Goal: Task Accomplishment & Management: Use online tool/utility

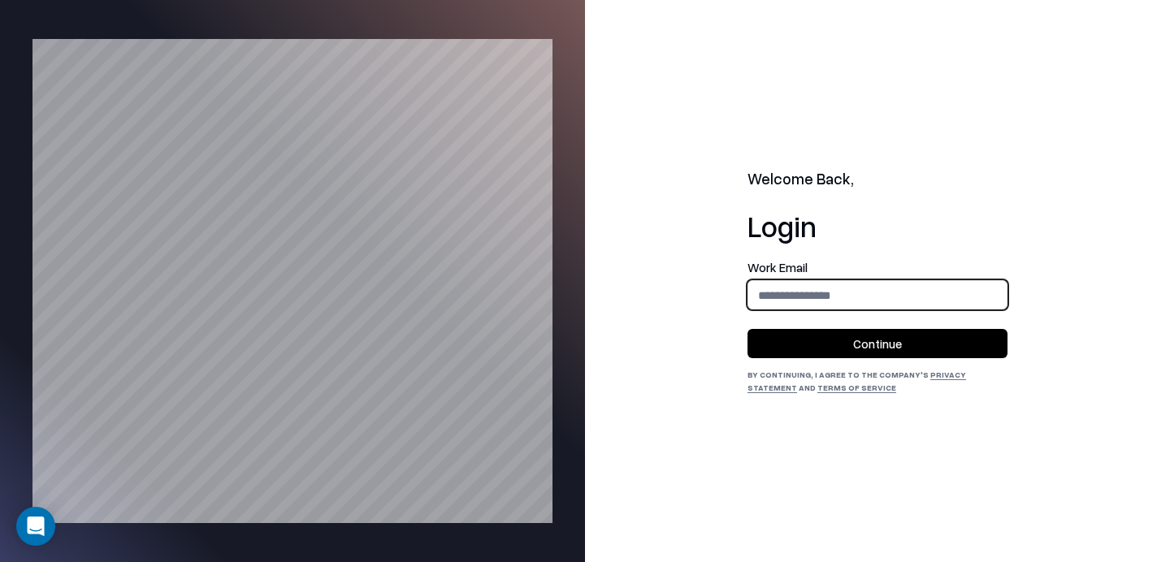
click at [818, 305] on input "email" at bounding box center [877, 295] width 258 height 30
type input "**********"
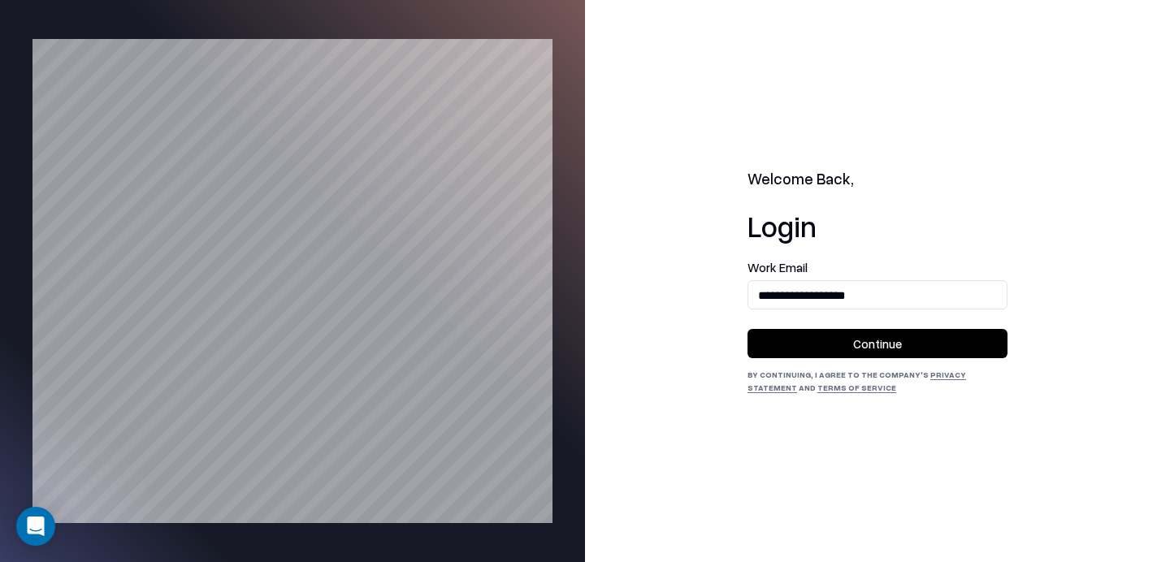
click at [853, 345] on button "Continue" at bounding box center [878, 343] width 260 height 29
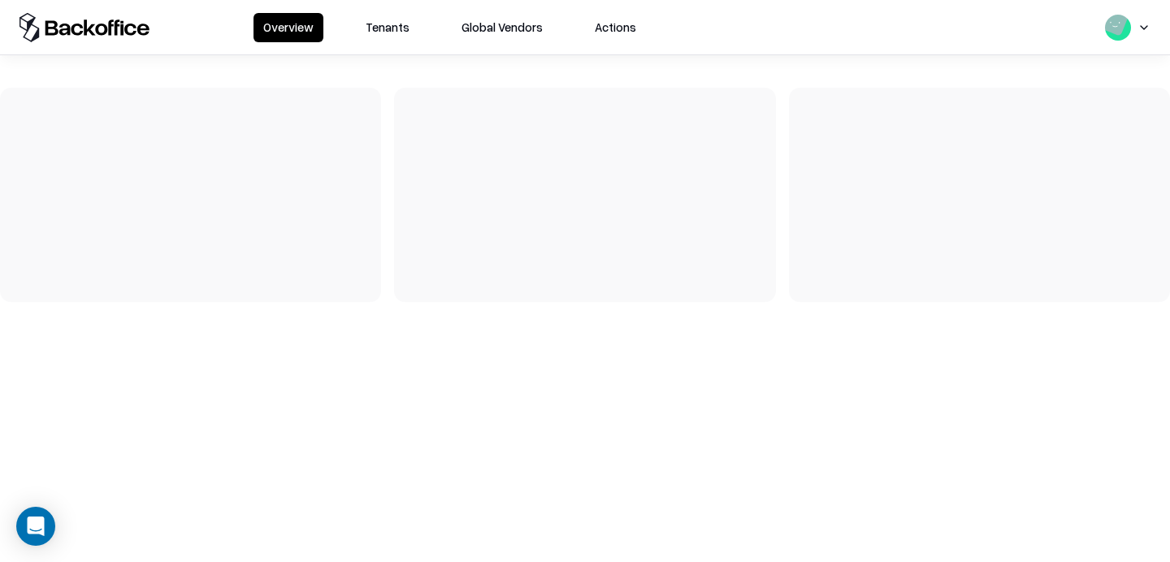
click at [375, 26] on button "Tenants" at bounding box center [387, 27] width 63 height 29
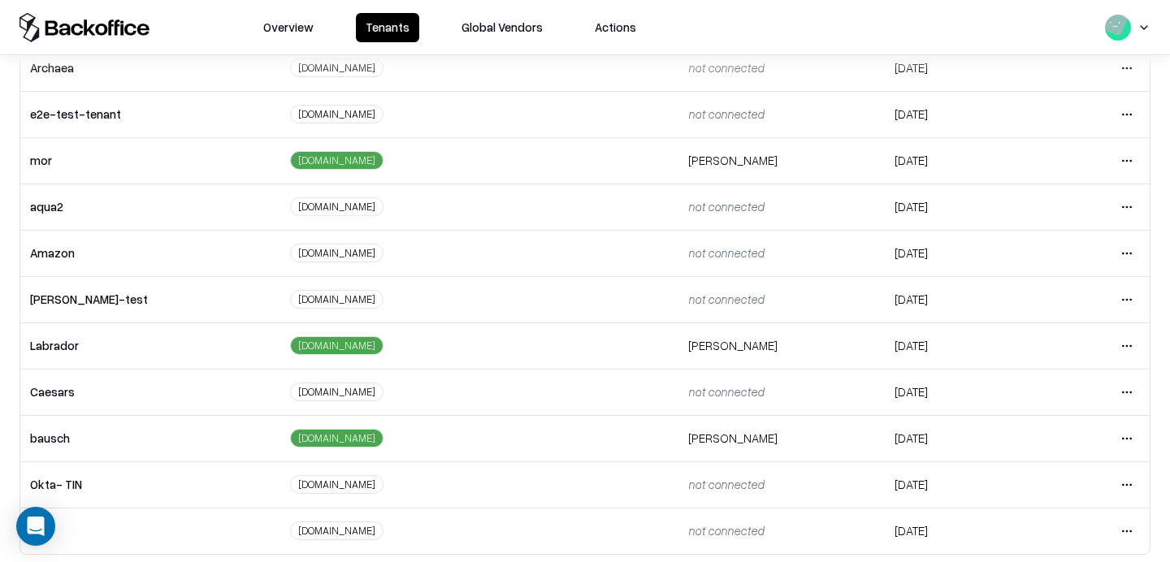
scroll to position [332, 0]
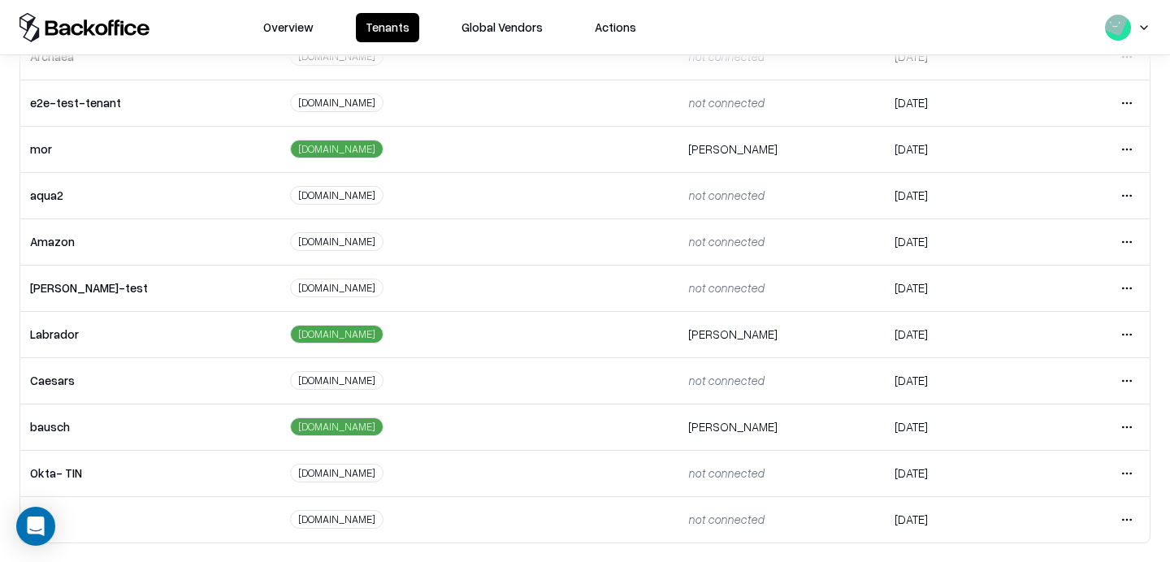
click at [1126, 332] on html "Overview Tenants Global Vendors Actions Tenants Add Tenant Tenant name Domain A…" at bounding box center [585, 281] width 1170 height 562
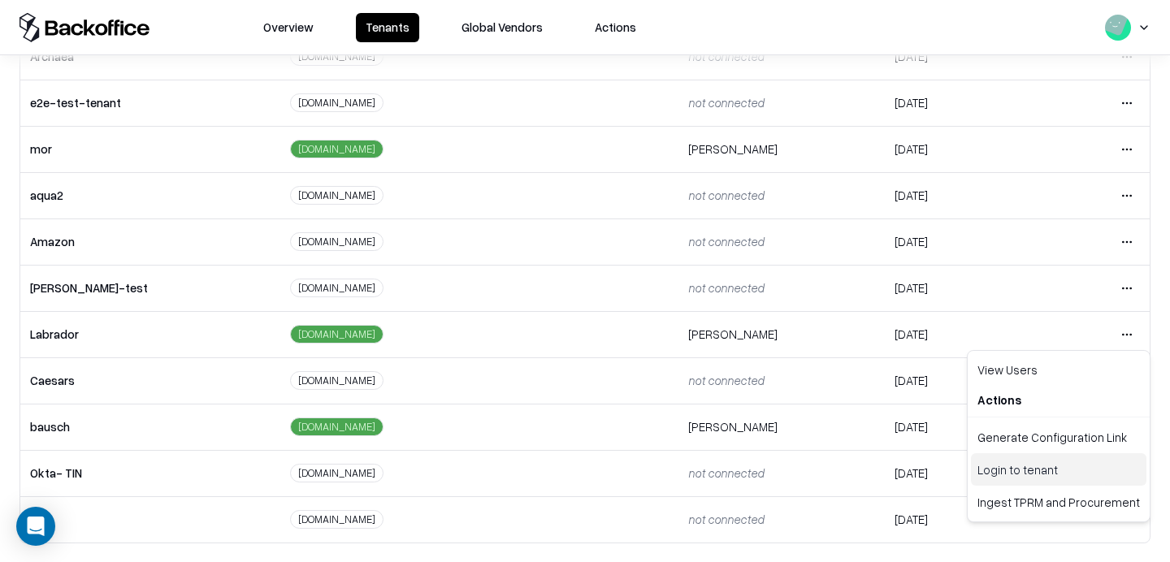
click at [1000, 473] on div "Login to tenant" at bounding box center [1059, 469] width 176 height 33
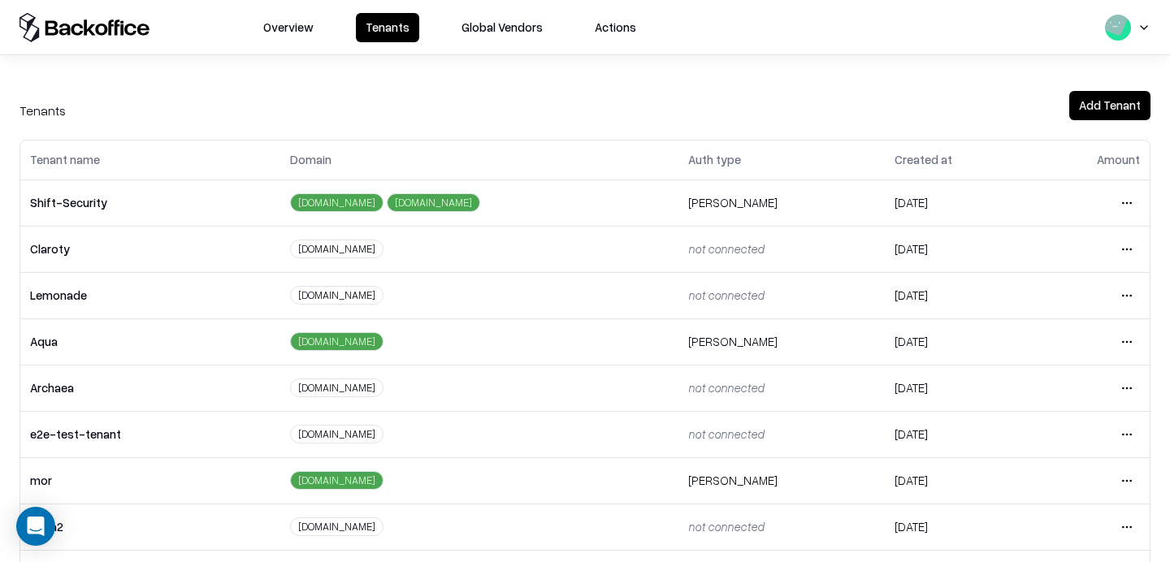
click at [1130, 436] on html "Overview Tenants Global Vendors Actions Tenants Add Tenant Tenant name Domain A…" at bounding box center [585, 281] width 1170 height 562
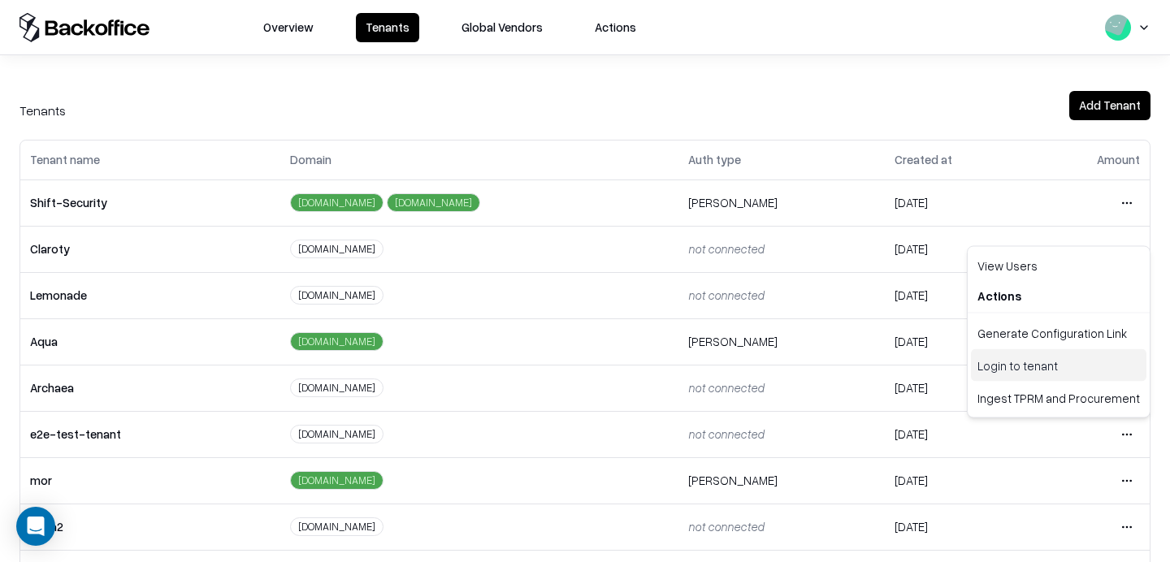
click at [986, 372] on div "Login to tenant" at bounding box center [1059, 365] width 176 height 33
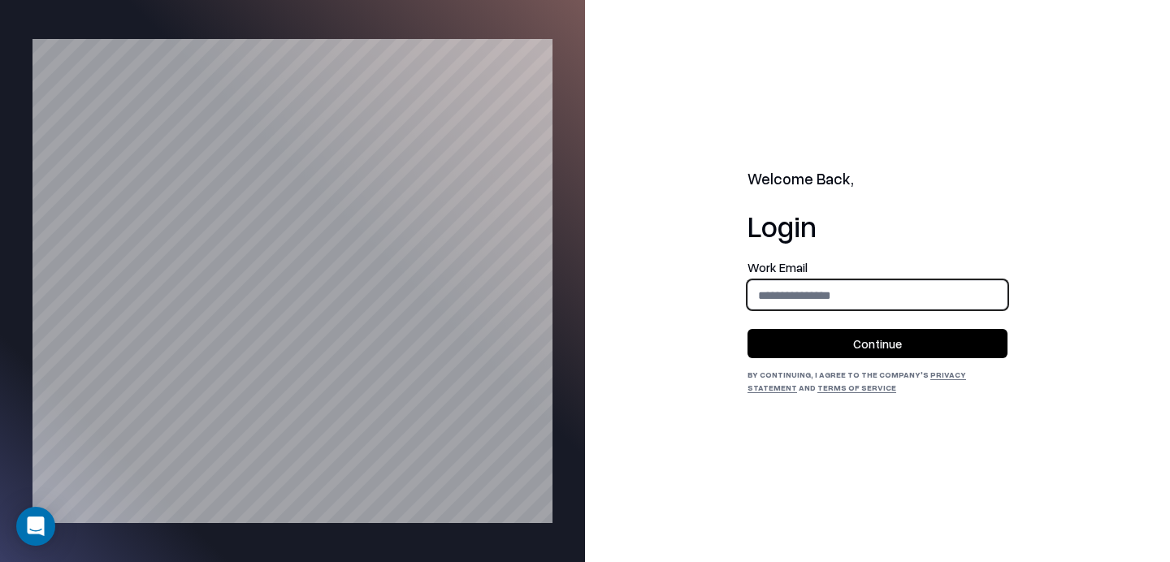
click at [818, 282] on input "email" at bounding box center [877, 295] width 258 height 30
type input "**********"
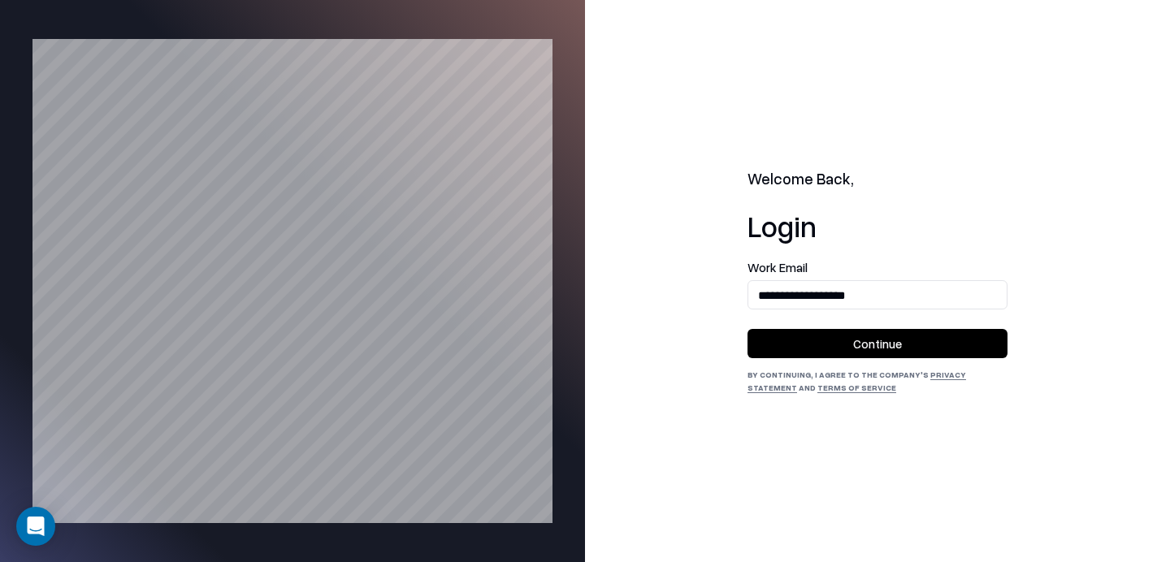
click at [853, 348] on button "Continue" at bounding box center [878, 343] width 260 height 29
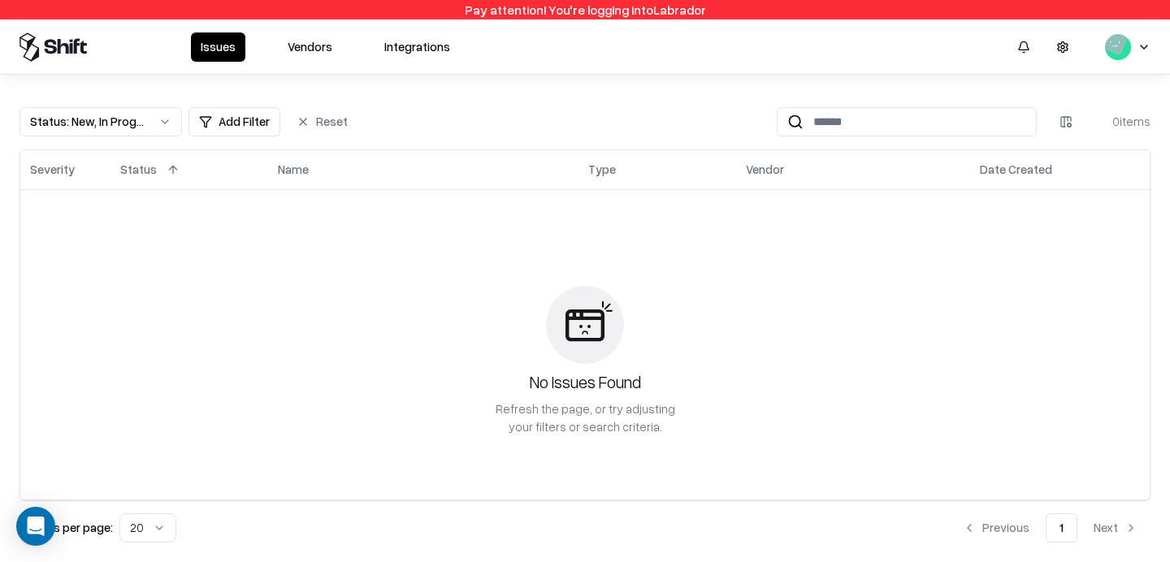
click at [297, 44] on button "Vendors" at bounding box center [310, 47] width 64 height 29
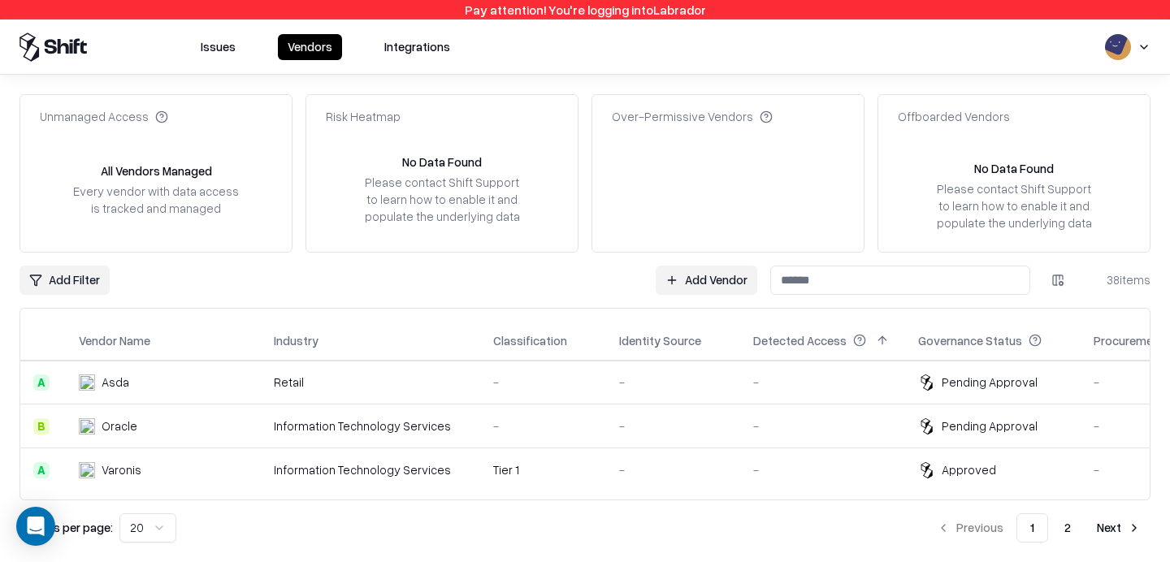
click at [699, 276] on link "Add Vendor" at bounding box center [707, 280] width 102 height 29
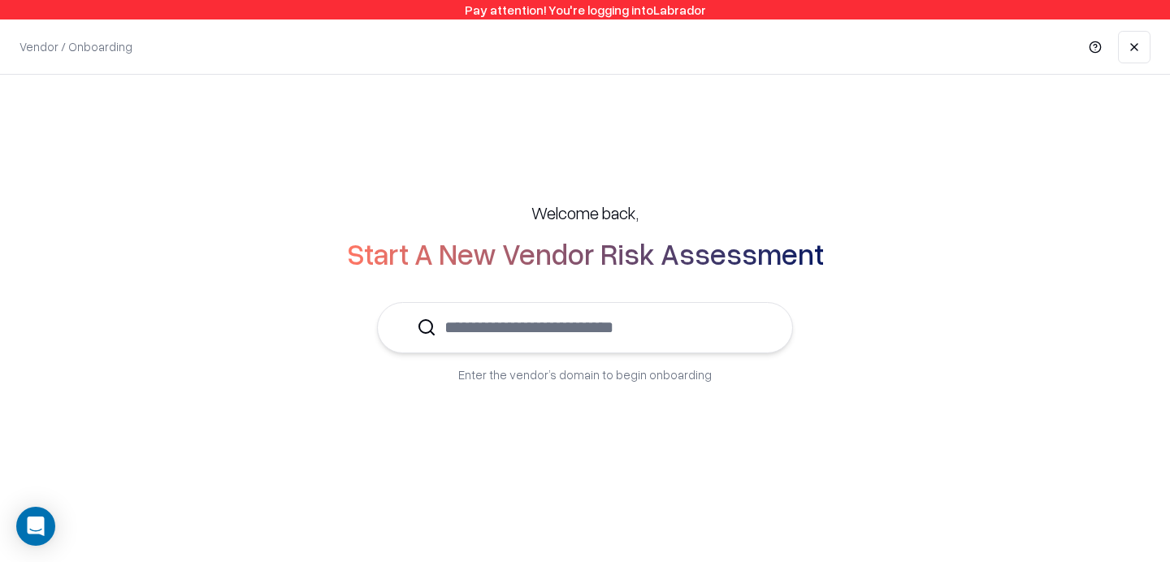
click at [597, 315] on input "text" at bounding box center [594, 328] width 317 height 50
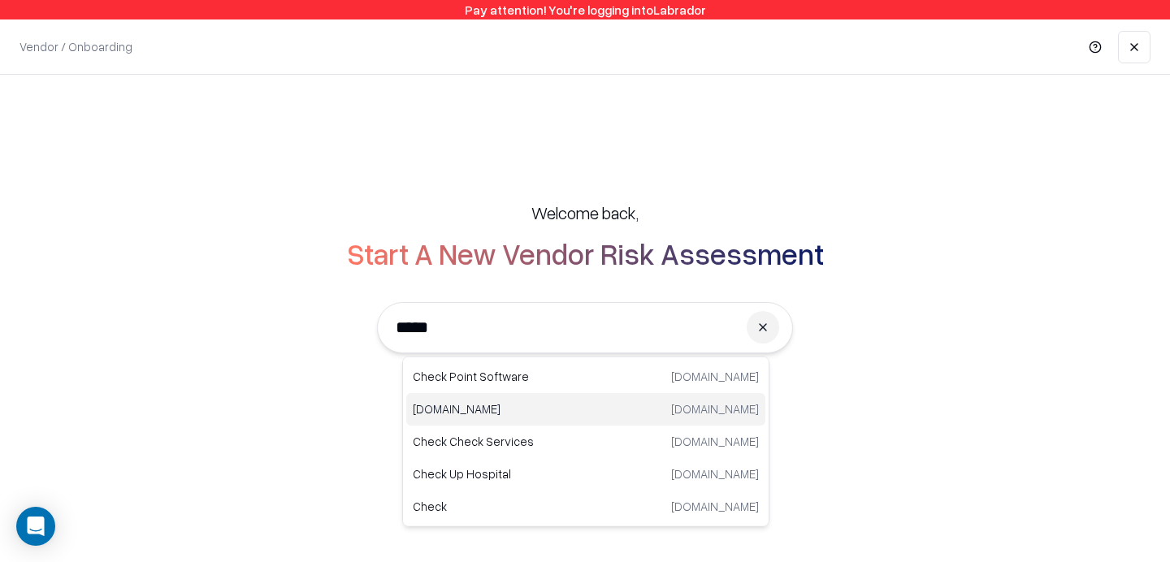
click at [517, 406] on p "Checkout.com" at bounding box center [499, 409] width 173 height 17
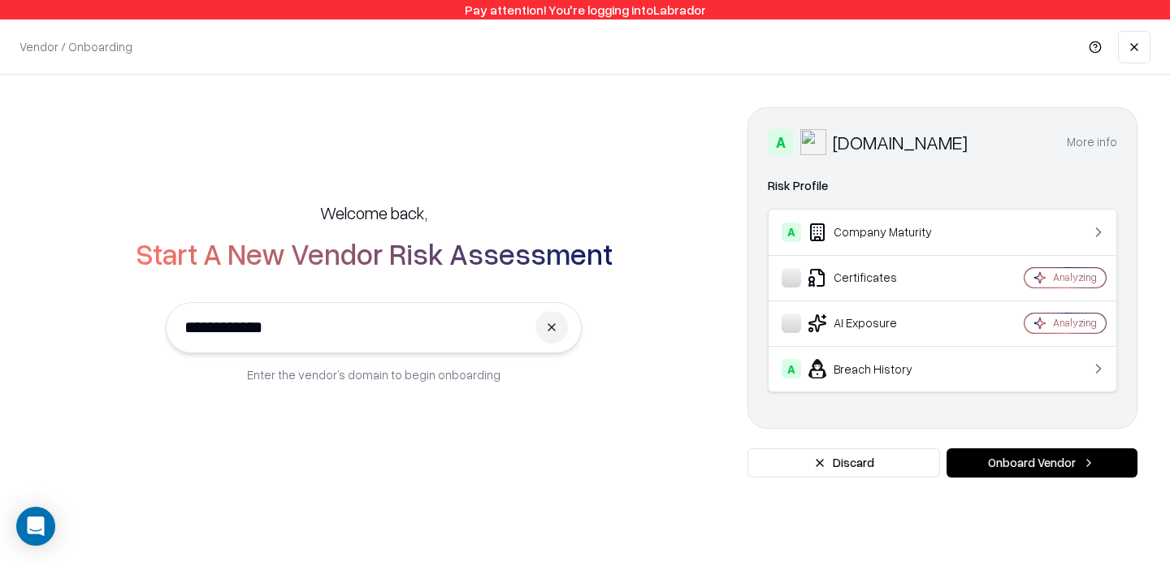
type input "**********"
click at [1048, 467] on button "Onboard Vendor" at bounding box center [1042, 463] width 191 height 29
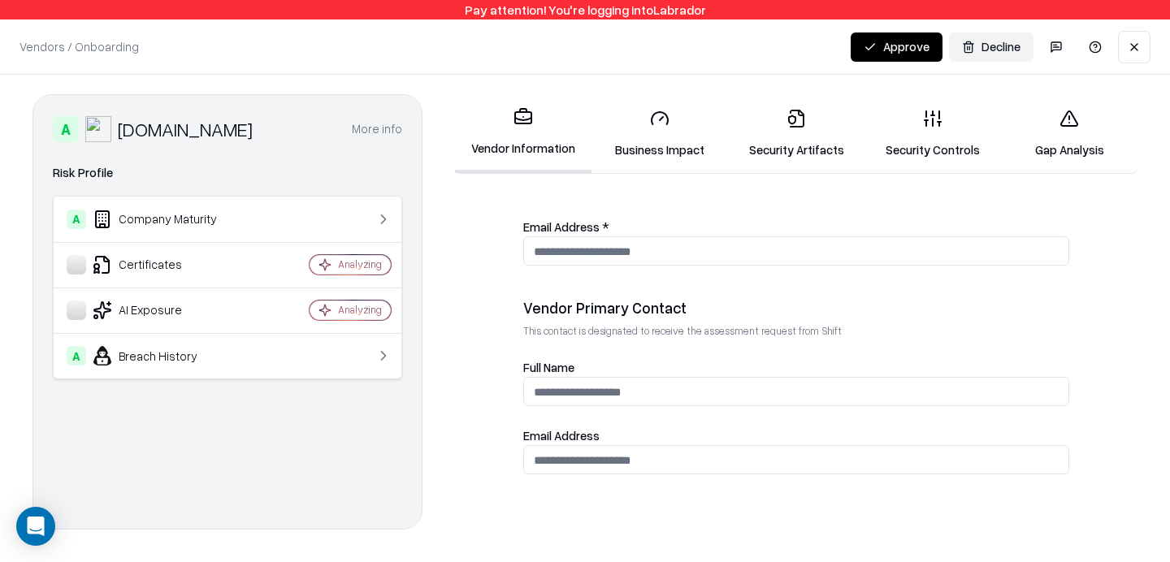
scroll to position [696, 0]
click at [639, 133] on link "Business Impact" at bounding box center [660, 134] width 137 height 76
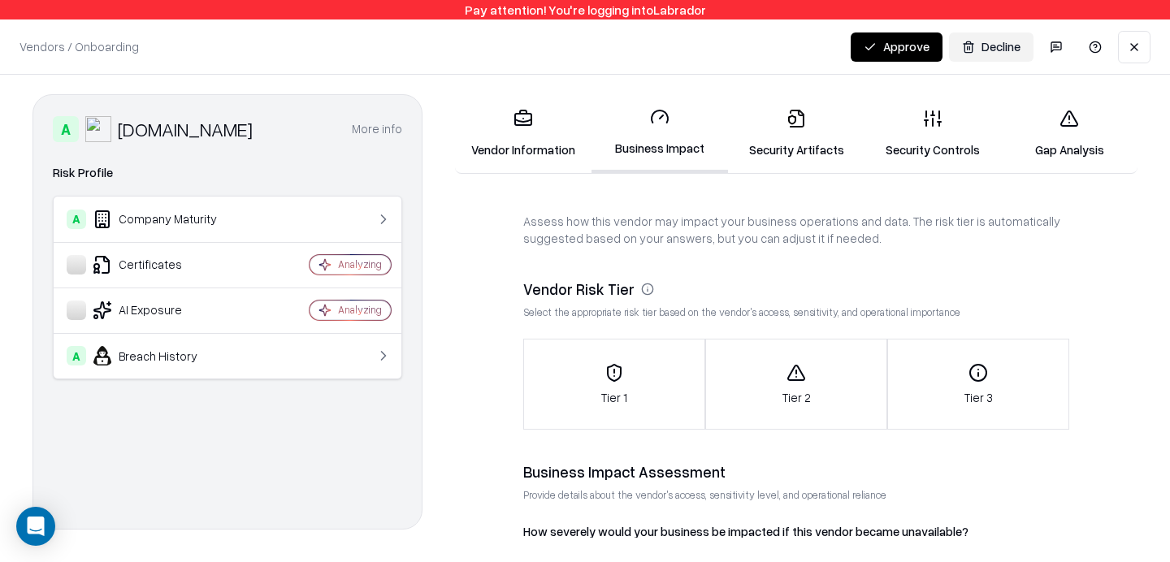
click at [798, 125] on icon at bounding box center [797, 119] width 20 height 20
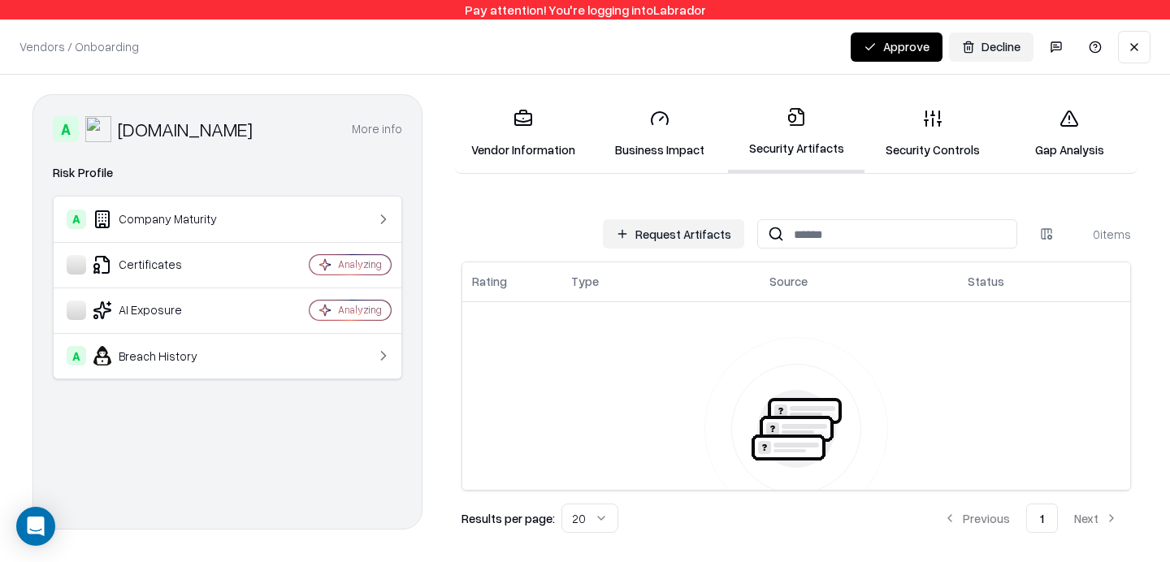
click at [896, 126] on link "Security Controls" at bounding box center [933, 134] width 137 height 76
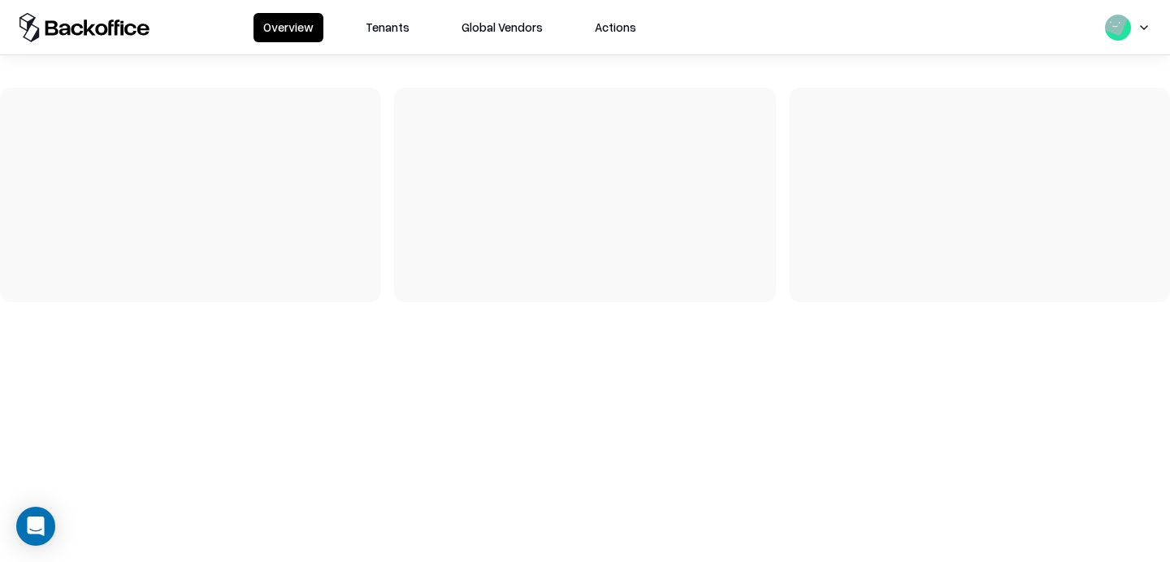
click at [382, 31] on button "Tenants" at bounding box center [387, 27] width 63 height 29
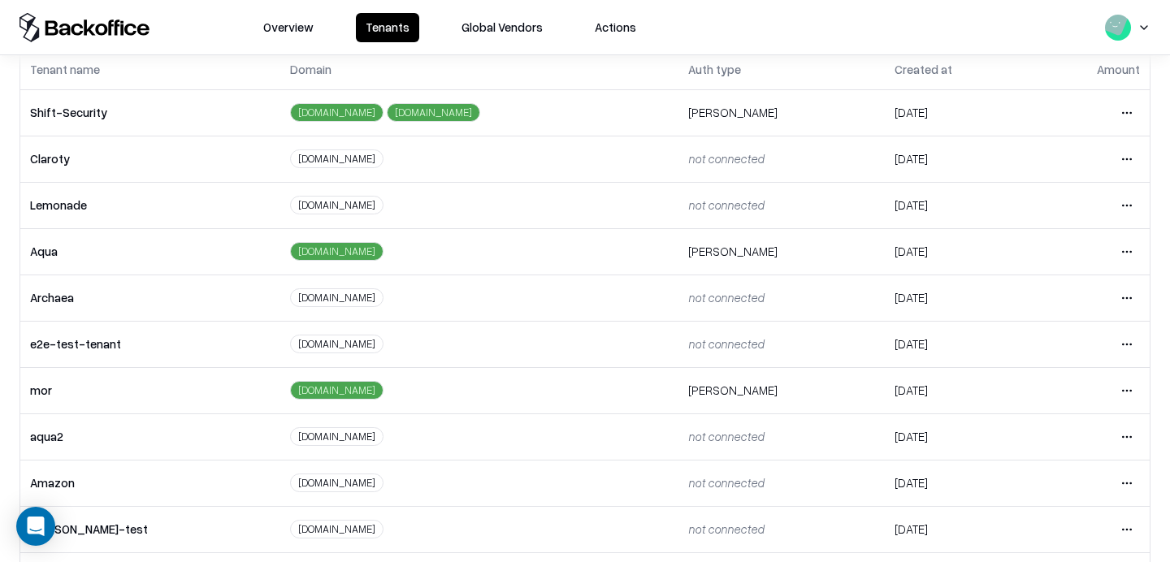
scroll to position [97, 0]
